Goal: Task Accomplishment & Management: Use online tool/utility

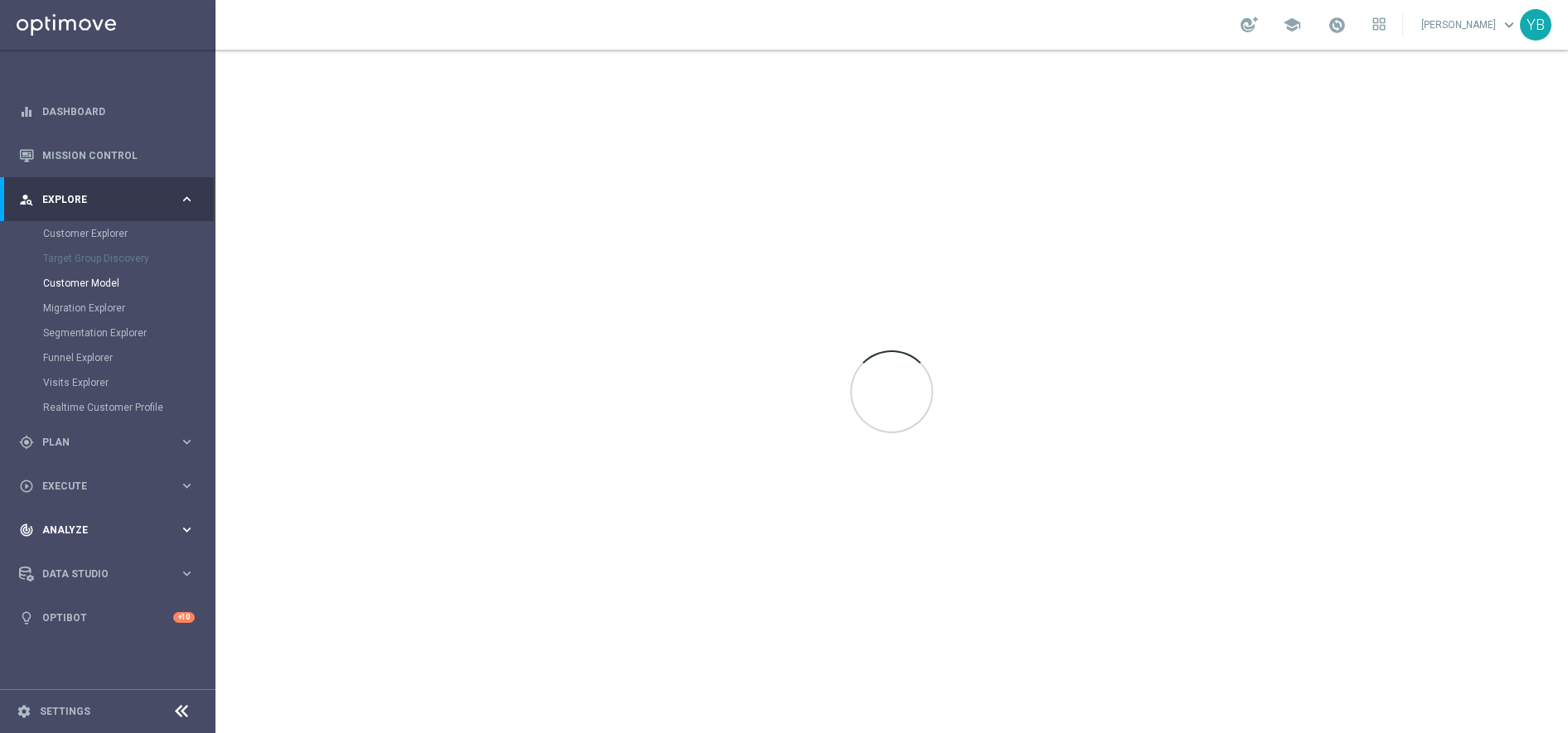
click at [186, 527] on icon "keyboard_arrow_right" at bounding box center [187, 530] width 16 height 16
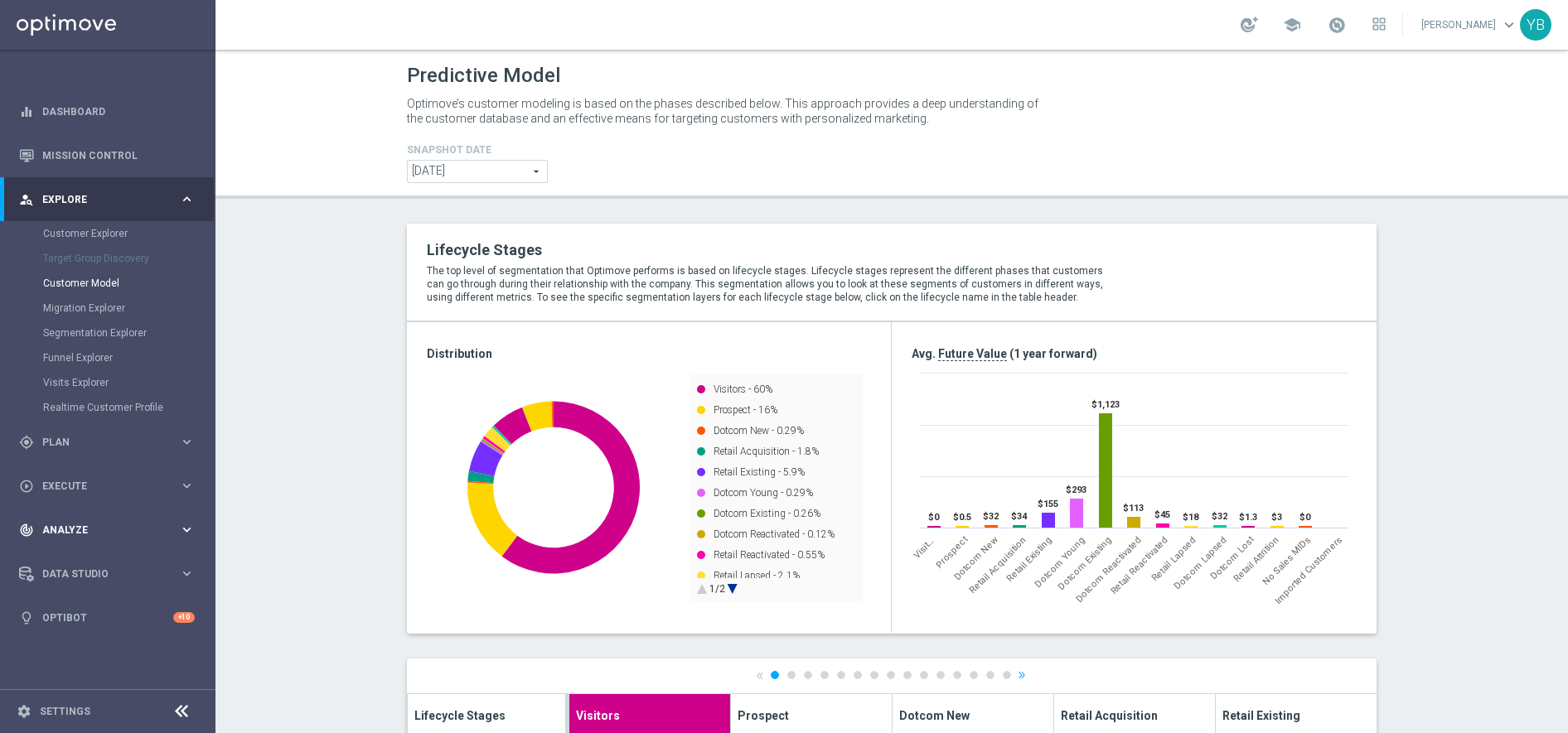
click at [184, 532] on icon "keyboard_arrow_right" at bounding box center [187, 530] width 16 height 16
click at [185, 484] on icon "keyboard_arrow_right" at bounding box center [187, 490] width 16 height 16
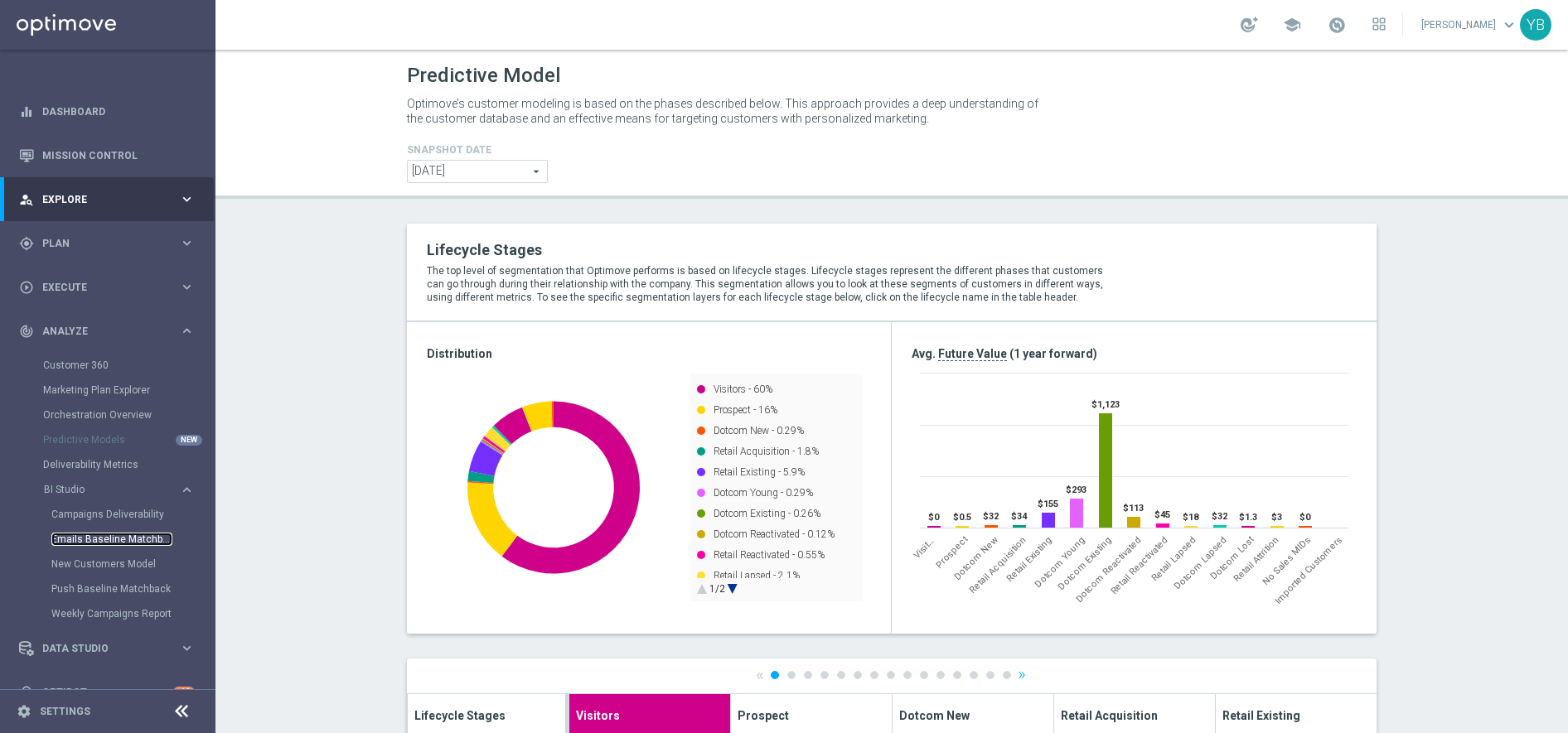
click at [101, 536] on link "Emails Baseline Matchback" at bounding box center [111, 539] width 121 height 13
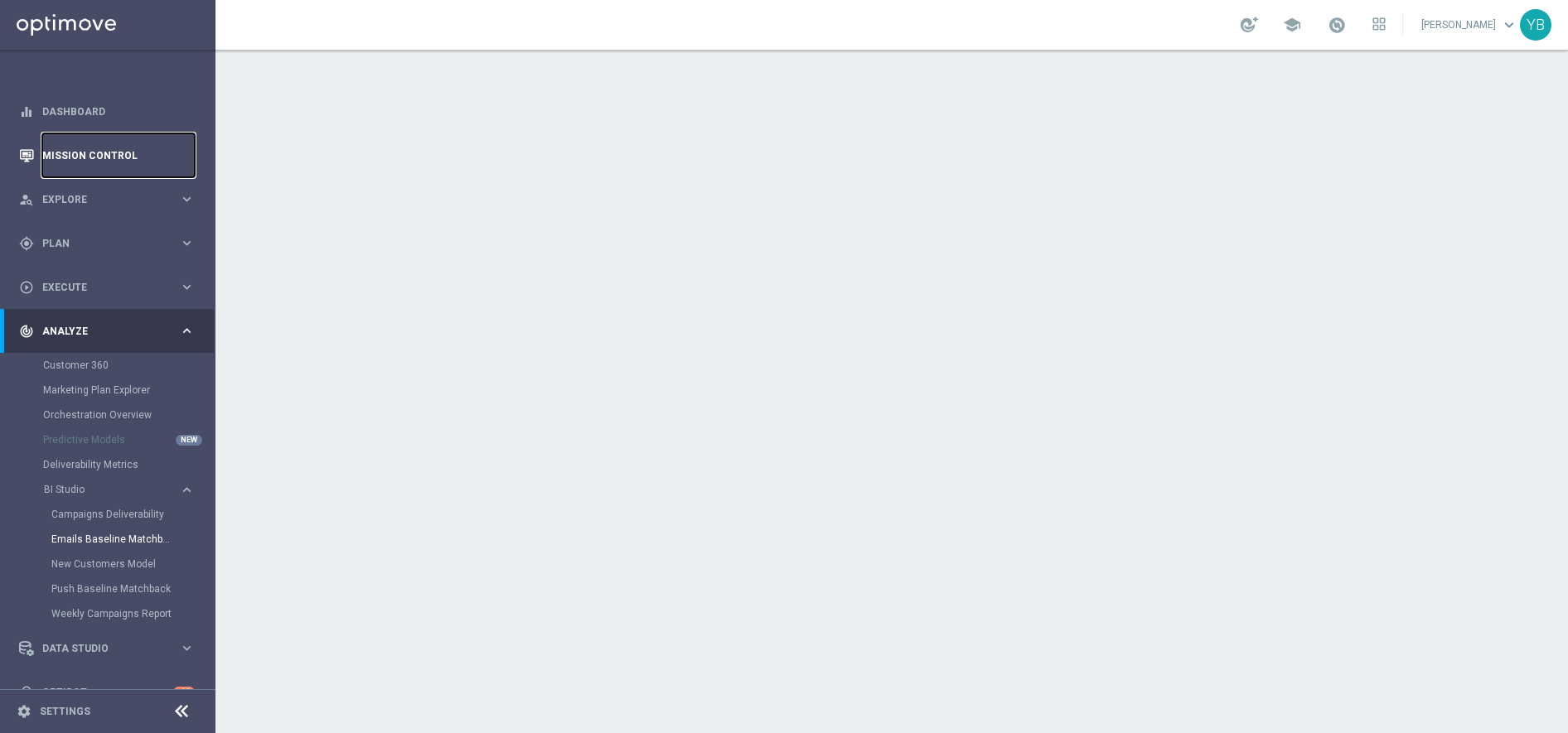
click at [68, 155] on link "Mission Control" at bounding box center [118, 155] width 153 height 44
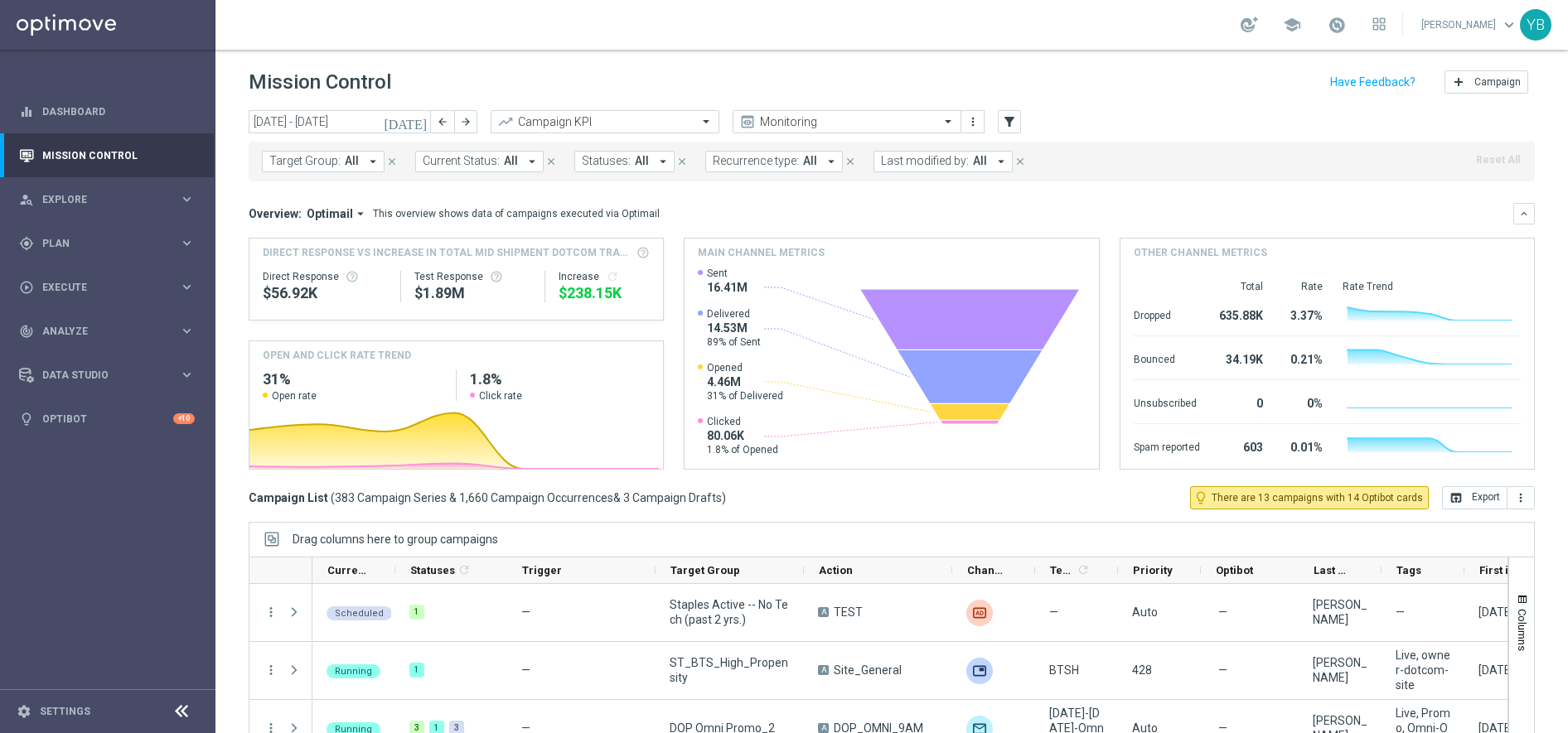
click at [426, 122] on icon "[DATE]" at bounding box center [405, 121] width 45 height 15
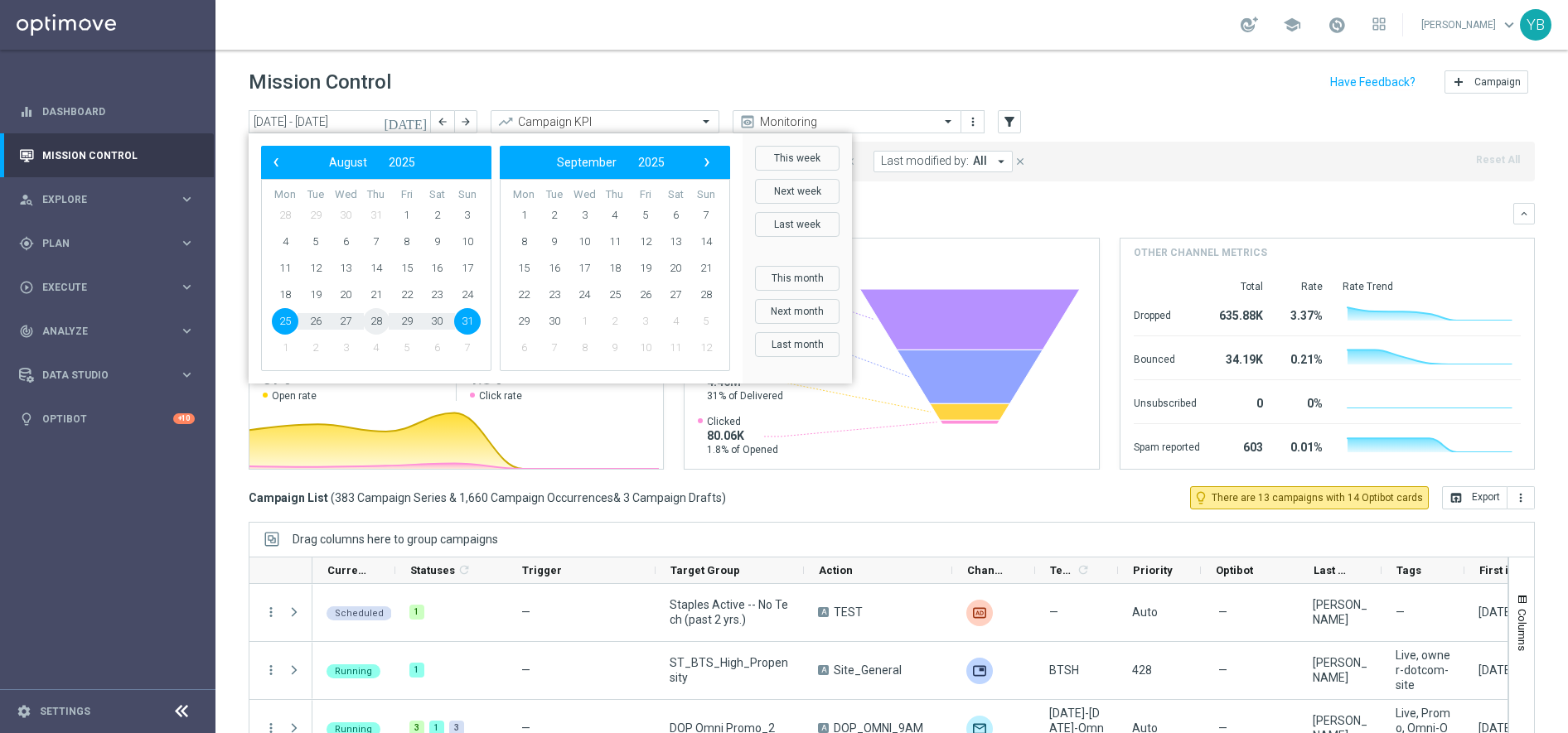
click at [377, 326] on span "28" at bounding box center [376, 321] width 27 height 26
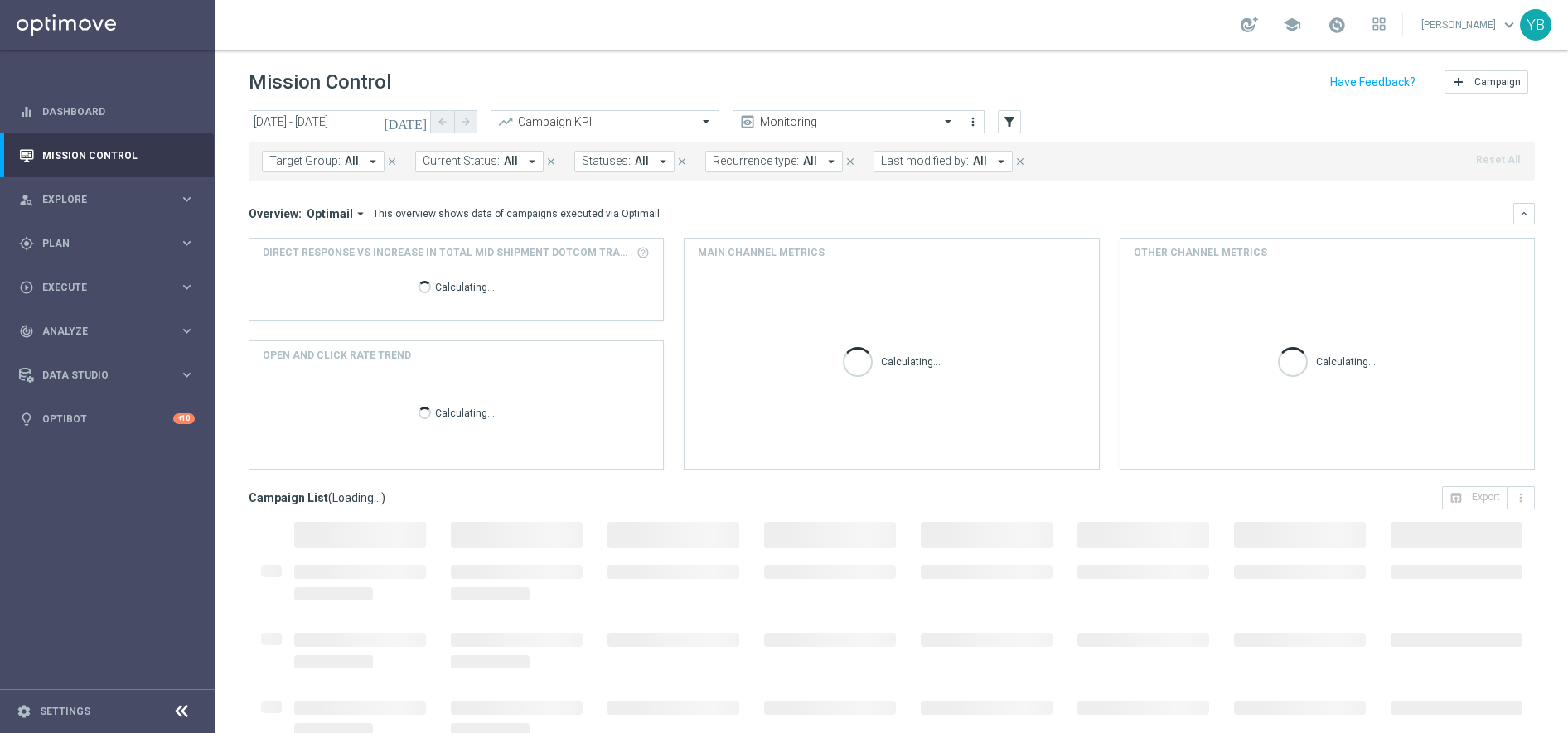
type input "[DATE] - [DATE]"
click at [357, 214] on icon "arrow_drop_down" at bounding box center [360, 214] width 15 height 15
click at [315, 247] on div "Analysis" at bounding box center [322, 239] width 100 height 23
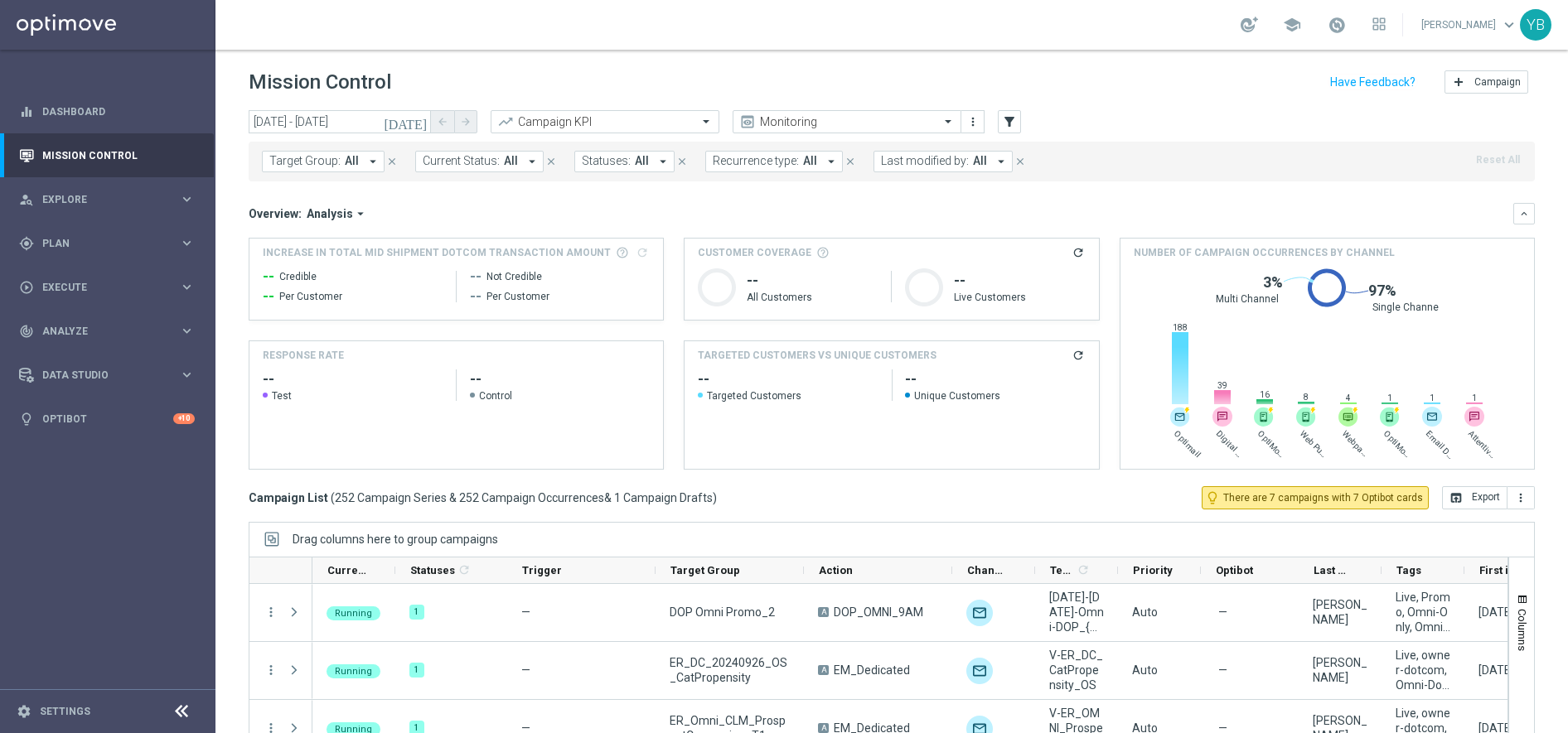
click at [756, 201] on mini-dashboard "Overview: Analysis arrow_drop_down keyboard_arrow_down Increase In Total Mid Sh…" at bounding box center [891, 333] width 1286 height 305
